Goal: Task Accomplishment & Management: Complete application form

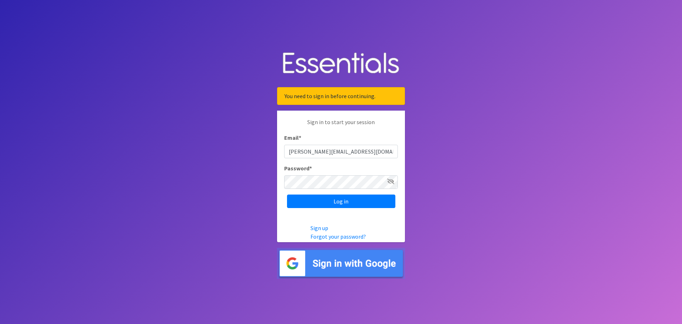
type input "[PERSON_NAME][EMAIL_ADDRESS][DOMAIN_NAME]"
click at [361, 204] on input "Log in" at bounding box center [341, 201] width 108 height 14
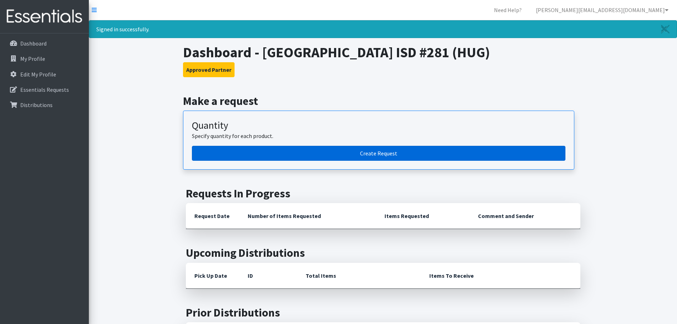
click at [381, 157] on link "Create Request" at bounding box center [379, 153] width 374 height 15
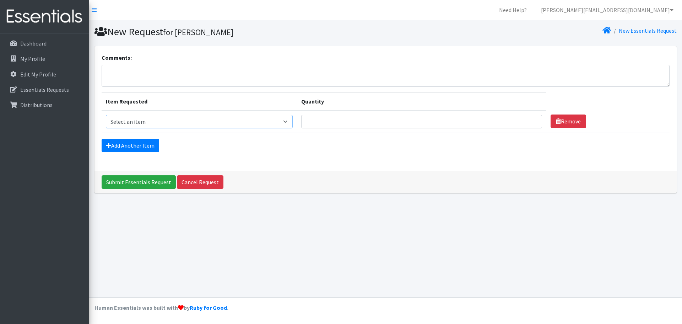
click at [290, 124] on select "Select an item Kids (Newborn) Kids (Size 1) Kids (Size 2) Kids (Size 3) Kids (S…" at bounding box center [199, 122] width 187 height 14
select select "11351"
click at [106, 115] on select "Select an item Kids (Newborn) Kids (Size 1) Kids (Size 2) Kids (Size 3) Kids (S…" at bounding box center [199, 122] width 187 height 14
click at [328, 123] on input "Quantity" at bounding box center [421, 122] width 241 height 14
type input "400"
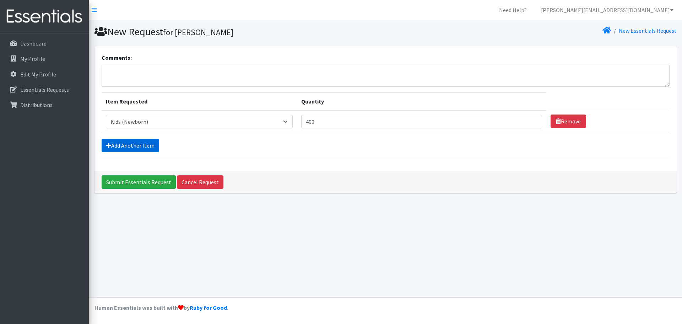
click at [148, 143] on link "Add Another Item" at bounding box center [131, 146] width 58 height 14
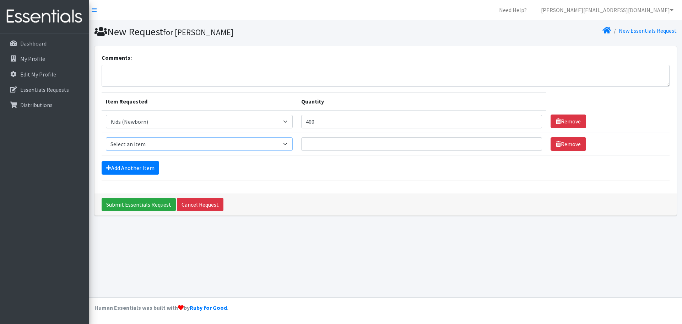
click at [159, 141] on select "Select an item Kids (Newborn) Kids (Size 1) Kids (Size 2) Kids (Size 3) Kids (S…" at bounding box center [199, 144] width 187 height 14
select select "11350"
click at [106, 137] on select "Select an item Kids (Newborn) Kids (Size 1) Kids (Size 2) Kids (Size 3) Kids (S…" at bounding box center [199, 144] width 187 height 14
click at [320, 149] on input "Quantity" at bounding box center [421, 144] width 241 height 14
type input "1000"
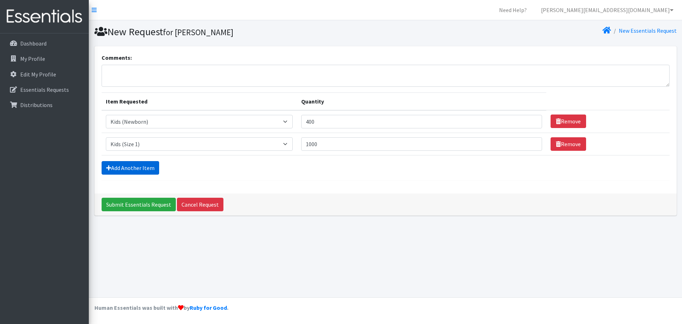
click at [138, 168] on link "Add Another Item" at bounding box center [131, 168] width 58 height 14
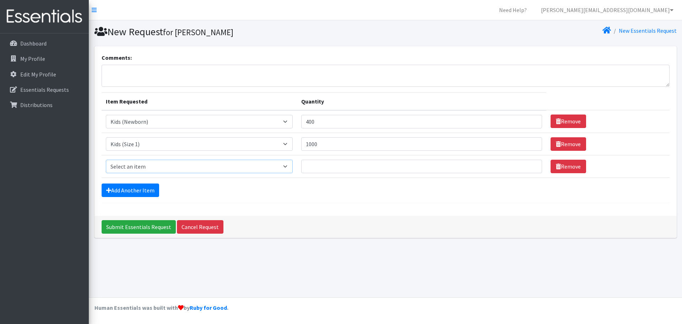
click at [140, 166] on select "Select an item Kids (Newborn) Kids (Size 1) Kids (Size 2) Kids (Size 3) Kids (S…" at bounding box center [199, 167] width 187 height 14
select select "11348"
click at [106, 160] on select "Select an item Kids (Newborn) Kids (Size 1) Kids (Size 2) Kids (Size 3) Kids (S…" at bounding box center [199, 167] width 187 height 14
click at [314, 165] on input "Quantity" at bounding box center [421, 167] width 241 height 14
type input "1200"
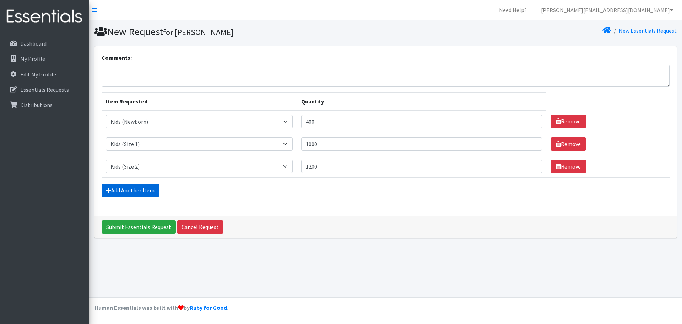
click at [135, 192] on link "Add Another Item" at bounding box center [131, 190] width 58 height 14
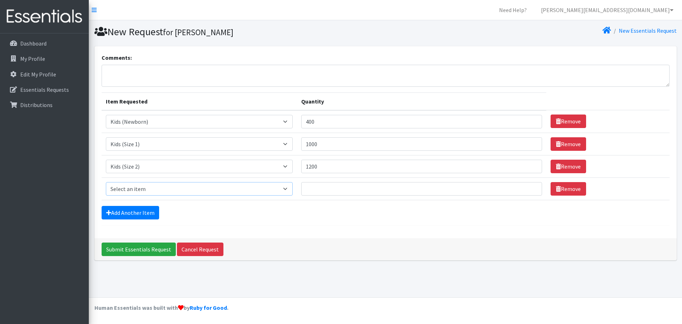
click at [148, 186] on select "Select an item Kids (Newborn) Kids (Size 1) Kids (Size 2) Kids (Size 3) Kids (S…" at bounding box center [199, 189] width 187 height 14
select select "11361"
click at [106, 182] on select "Select an item Kids (Newborn) Kids (Size 1) Kids (Size 2) Kids (Size 3) Kids (S…" at bounding box center [199, 189] width 187 height 14
click at [315, 186] on input "Quantity" at bounding box center [421, 189] width 241 height 14
type input "2000"
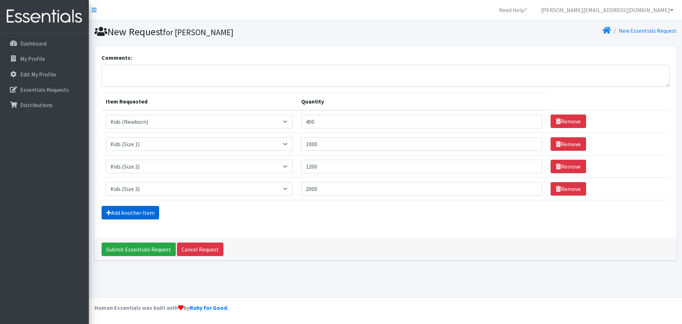
click at [127, 210] on link "Add Another Item" at bounding box center [131, 213] width 58 height 14
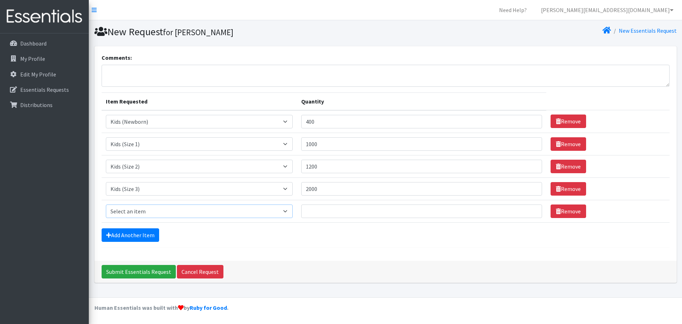
click at [138, 209] on select "Select an item Kids (Newborn) Kids (Size 1) Kids (Size 2) Kids (Size 3) Kids (S…" at bounding box center [199, 211] width 187 height 14
select select "11349"
click at [106, 204] on select "Select an item Kids (Newborn) Kids (Size 1) Kids (Size 2) Kids (Size 3) Kids (S…" at bounding box center [199, 211] width 187 height 14
click at [322, 212] on input "Quantity" at bounding box center [421, 211] width 241 height 14
type input "3000"
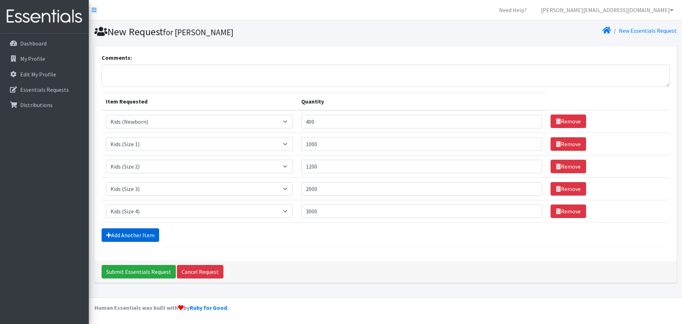
click at [146, 235] on link "Add Another Item" at bounding box center [131, 235] width 58 height 14
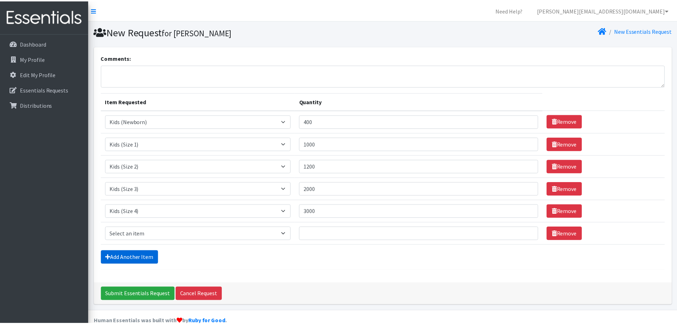
scroll to position [14, 0]
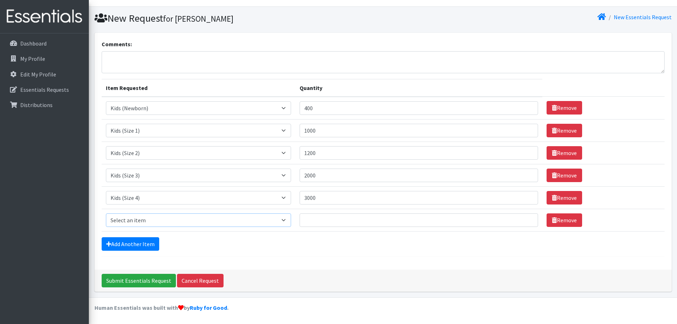
click at [157, 219] on select "Select an item Kids (Newborn) Kids (Size 1) Kids (Size 2) Kids (Size 3) Kids (S…" at bounding box center [199, 220] width 186 height 14
select select "11322"
click at [106, 213] on select "Select an item Kids (Newborn) Kids (Size 1) Kids (Size 2) Kids (Size 3) Kids (S…" at bounding box center [199, 220] width 186 height 14
click at [330, 224] on input "Quantity" at bounding box center [419, 220] width 239 height 14
type input "4000"
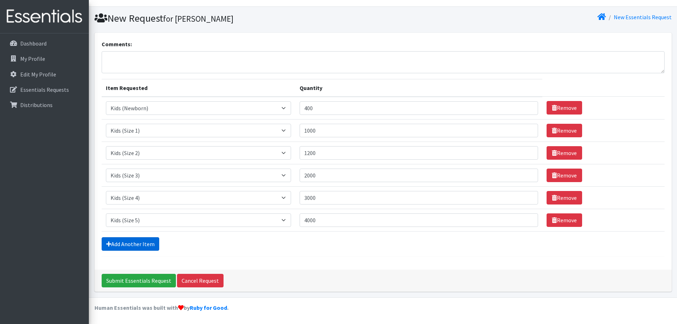
click at [156, 245] on link "Add Another Item" at bounding box center [131, 244] width 58 height 14
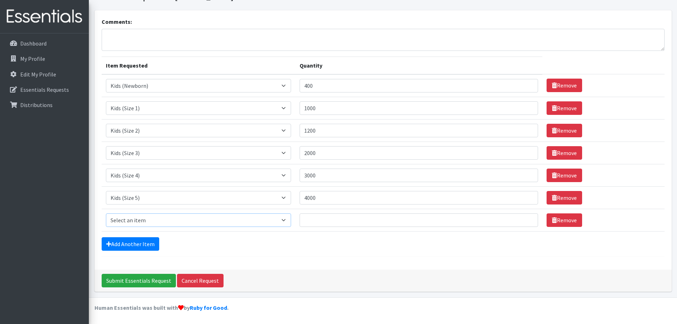
click at [164, 220] on select "Select an item Kids (Newborn) Kids (Size 1) Kids (Size 2) Kids (Size 3) Kids (S…" at bounding box center [199, 220] width 186 height 14
select select "11346"
click at [106, 213] on select "Select an item Kids (Newborn) Kids (Size 1) Kids (Size 2) Kids (Size 3) Kids (S…" at bounding box center [199, 220] width 186 height 14
click at [329, 226] on input "Quantity" at bounding box center [419, 220] width 239 height 14
type input "5000"
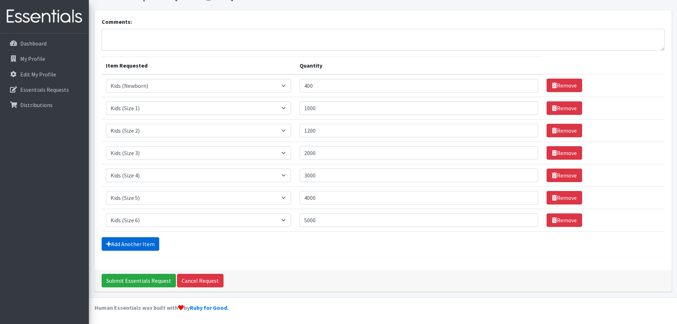
click at [130, 242] on link "Add Another Item" at bounding box center [131, 244] width 58 height 14
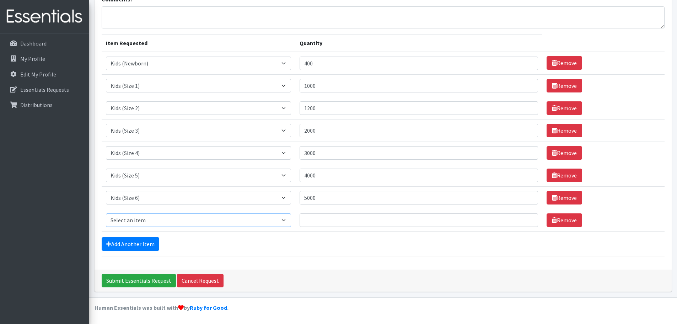
click at [139, 221] on select "Select an item Kids (Newborn) Kids (Size 1) Kids (Size 2) Kids (Size 3) Kids (S…" at bounding box center [199, 220] width 186 height 14
select select "14461"
click at [106, 213] on select "Select an item Kids (Newborn) Kids (Size 1) Kids (Size 2) Kids (Size 3) Kids (S…" at bounding box center [199, 220] width 186 height 14
click at [313, 218] on input "Quantity" at bounding box center [419, 220] width 239 height 14
type input "4000"
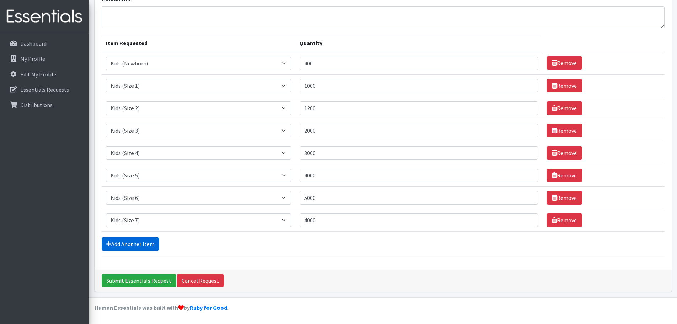
click at [135, 245] on link "Add Another Item" at bounding box center [131, 244] width 58 height 14
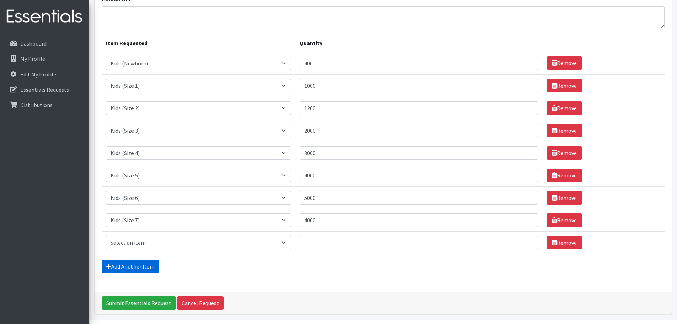
scroll to position [81, 0]
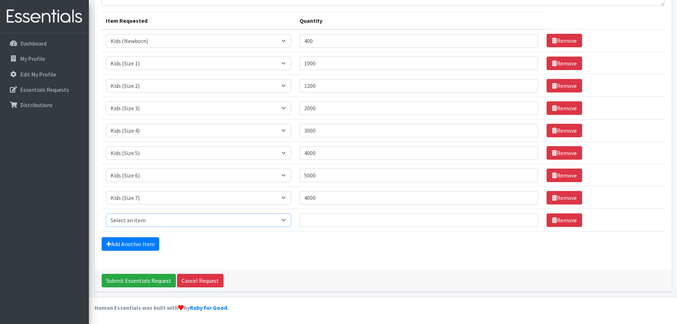
click at [150, 219] on select "Select an item Kids (Newborn) Kids (Size 1) Kids (Size 2) Kids (Size 3) Kids (S…" at bounding box center [199, 220] width 186 height 14
click at [106, 213] on select "Select an item Kids (Newborn) Kids (Size 1) Kids (Size 2) Kids (Size 3) Kids (S…" at bounding box center [199, 220] width 186 height 14
click at [317, 221] on input "Quantity" at bounding box center [419, 220] width 239 height 14
click at [277, 218] on select "Select an item Kids (Newborn) Kids (Size 1) Kids (Size 2) Kids (Size 3) Kids (S…" at bounding box center [199, 220] width 186 height 14
select select "11340"
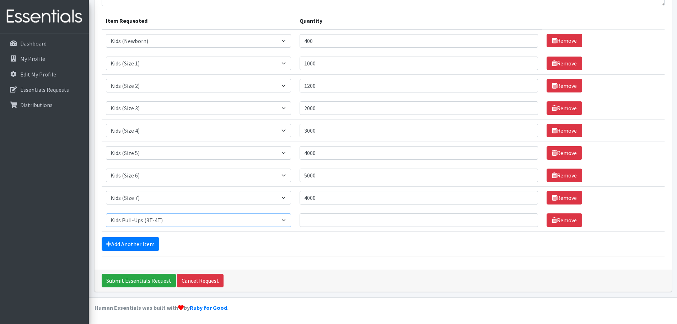
click at [106, 213] on select "Select an item Kids (Newborn) Kids (Size 1) Kids (Size 2) Kids (Size 3) Kids (S…" at bounding box center [199, 220] width 186 height 14
click at [322, 216] on input "Quantity" at bounding box center [419, 220] width 239 height 14
type input "1800"
click at [126, 239] on link "Add Another Item" at bounding box center [131, 244] width 58 height 14
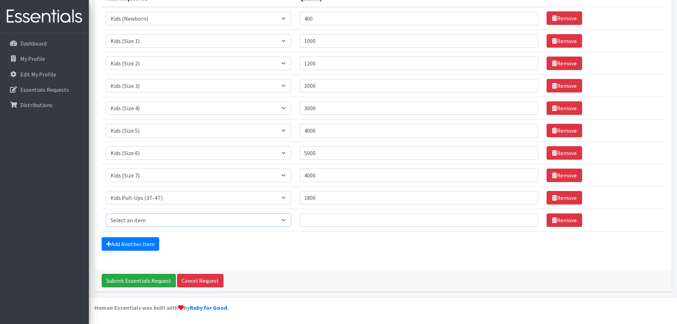
click at [177, 219] on select "Select an item Kids (Newborn) Kids (Size 1) Kids (Size 2) Kids (Size 3) Kids (S…" at bounding box center [199, 220] width 186 height 14
select select "11347"
click at [106, 213] on select "Select an item Kids (Newborn) Kids (Size 1) Kids (Size 2) Kids (Size 3) Kids (S…" at bounding box center [199, 220] width 186 height 14
click at [339, 222] on input "Quantity" at bounding box center [419, 220] width 239 height 14
type input "2600"
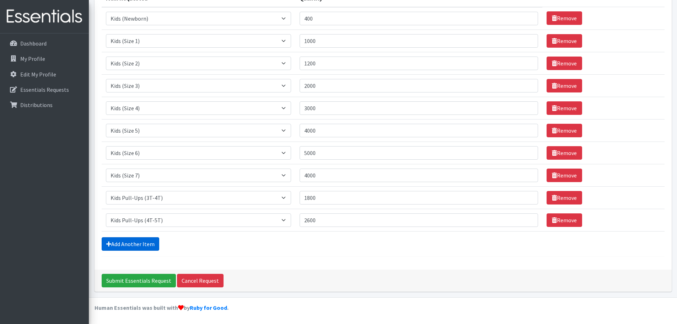
click at [144, 246] on link "Add Another Item" at bounding box center [131, 244] width 58 height 14
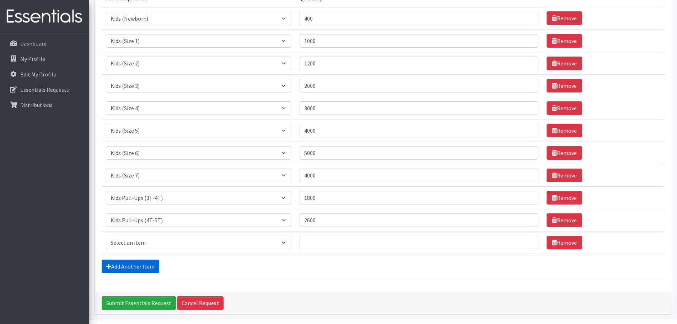
scroll to position [125, 0]
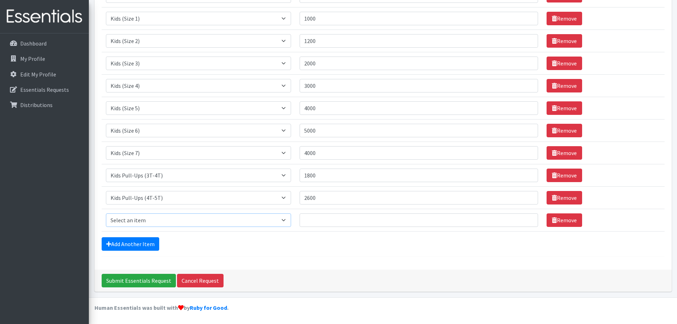
click at [147, 221] on select "Select an item Kids (Newborn) Kids (Size 1) Kids (Size 2) Kids (Size 3) Kids (S…" at bounding box center [199, 220] width 186 height 14
select select "11343"
click at [106, 213] on select "Select an item Kids (Newborn) Kids (Size 1) Kids (Size 2) Kids (Size 3) Kids (S…" at bounding box center [199, 220] width 186 height 14
click at [328, 217] on input "Quantity" at bounding box center [419, 220] width 239 height 14
type input "19200"
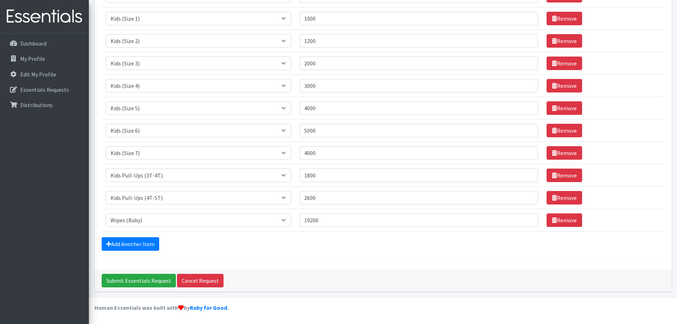
click at [323, 242] on div "Add Another Item" at bounding box center [383, 244] width 563 height 14
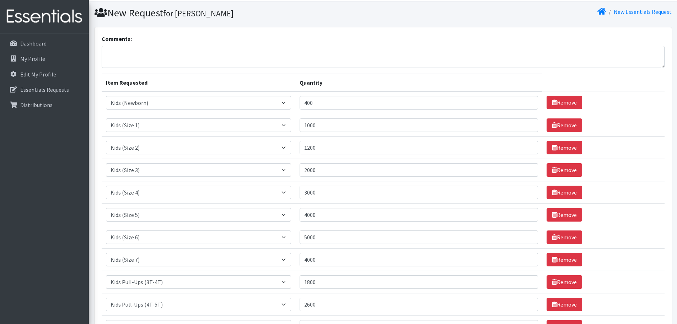
scroll to position [0, 0]
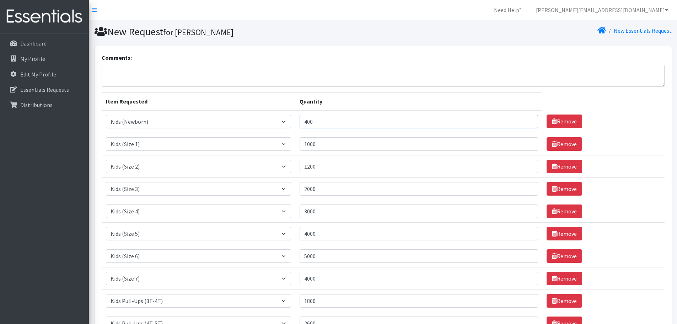
click at [337, 125] on input "400" at bounding box center [419, 122] width 239 height 14
click at [330, 145] on input "1000" at bounding box center [419, 144] width 239 height 14
click at [330, 164] on input "1200" at bounding box center [419, 167] width 239 height 14
click at [333, 188] on input "2000" at bounding box center [419, 189] width 239 height 14
click at [334, 213] on input "3000" at bounding box center [419, 211] width 239 height 14
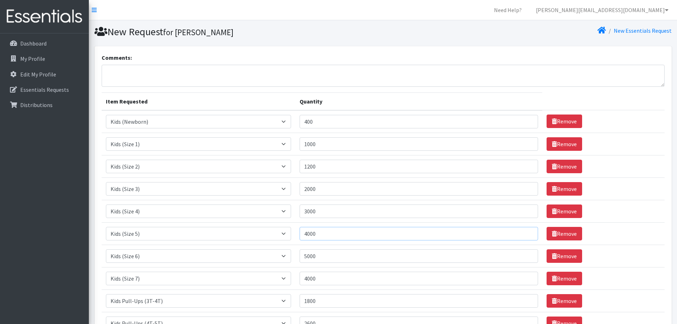
click at [336, 237] on input "4000" at bounding box center [419, 234] width 239 height 14
click at [333, 258] on input "5000" at bounding box center [419, 256] width 239 height 14
click at [332, 278] on input "4000" at bounding box center [419, 279] width 239 height 14
click at [330, 300] on input "1800" at bounding box center [419, 301] width 239 height 14
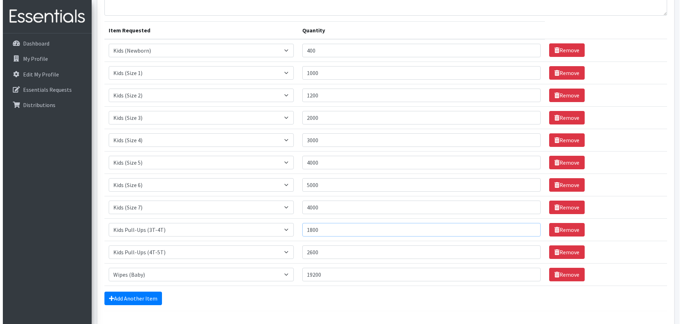
scroll to position [125, 0]
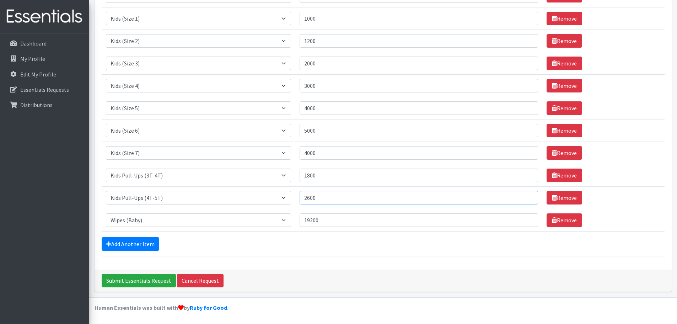
click at [330, 197] on input "2600" at bounding box center [419, 198] width 239 height 14
click at [145, 281] on input "Submit Essentials Request" at bounding box center [139, 281] width 74 height 14
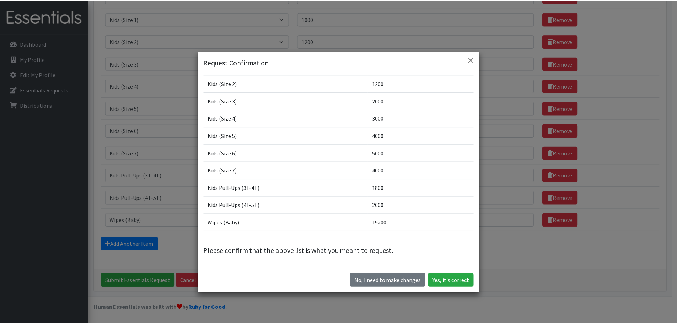
scroll to position [20, 0]
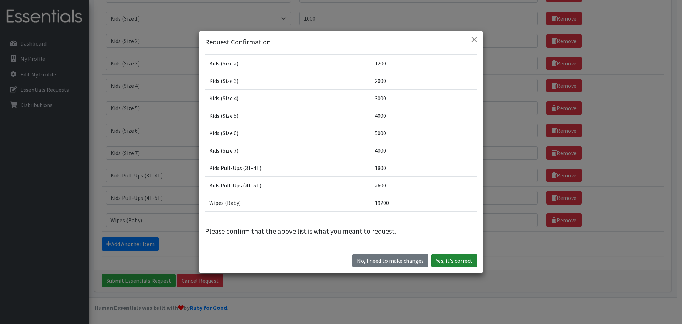
click at [453, 261] on button "Yes, it's correct" at bounding box center [455, 261] width 46 height 14
